Goal: Task Accomplishment & Management: Use online tool/utility

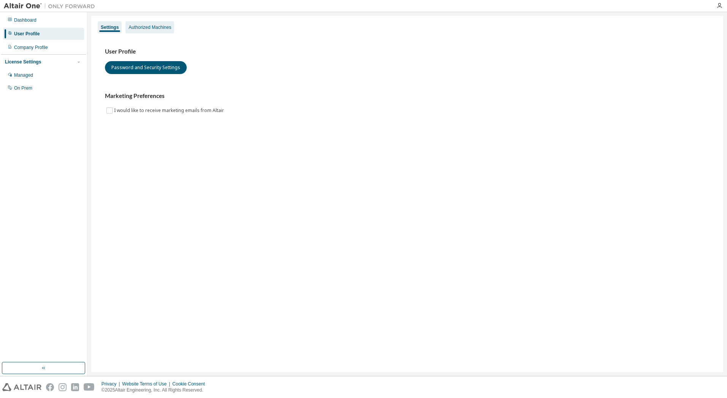
click at [154, 24] on div "Authorized Machines" at bounding box center [149, 27] width 43 height 6
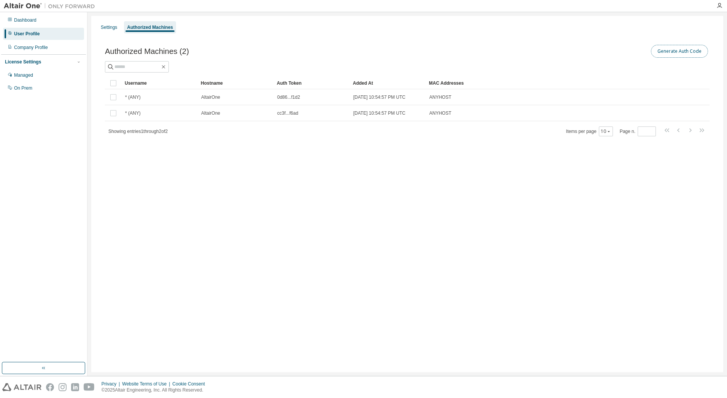
click at [679, 53] on button "Generate Auth Code" at bounding box center [679, 51] width 57 height 13
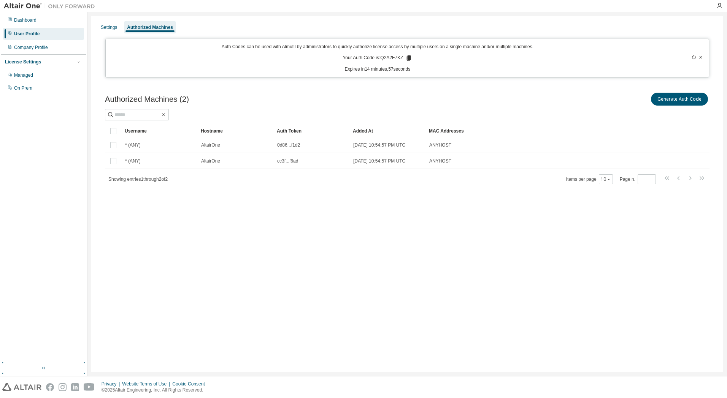
click at [410, 58] on icon at bounding box center [409, 58] width 4 height 5
click at [409, 59] on icon at bounding box center [409, 58] width 4 height 5
click at [662, 102] on button "Generate Auth Code" at bounding box center [679, 99] width 57 height 13
click at [408, 59] on icon at bounding box center [409, 58] width 4 height 5
